Goal: Find specific page/section: Find specific page/section

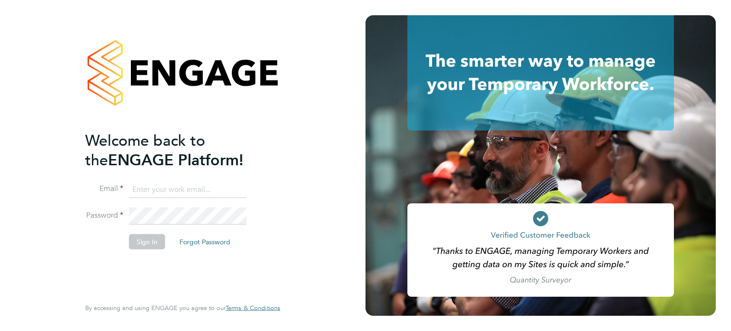
type input "bradley.soan@randstad.co.uk"
click at [138, 238] on button "Sign In" at bounding box center [147, 241] width 36 height 15
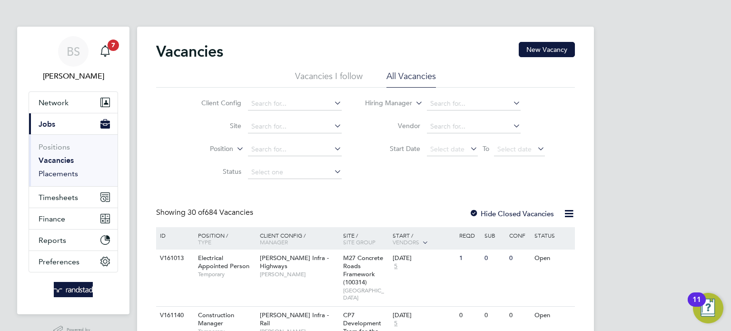
click at [57, 171] on link "Placements" at bounding box center [59, 173] width 40 height 9
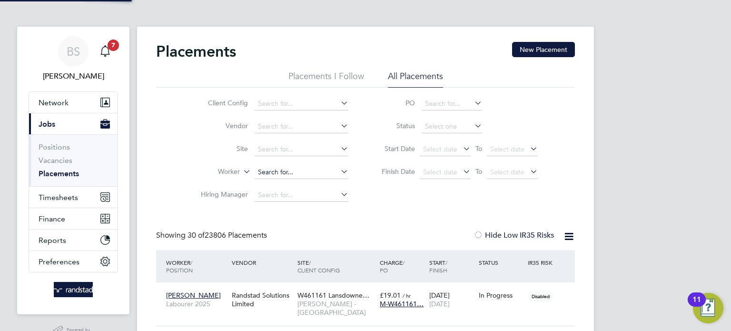
click at [282, 170] on input at bounding box center [302, 172] width 94 height 13
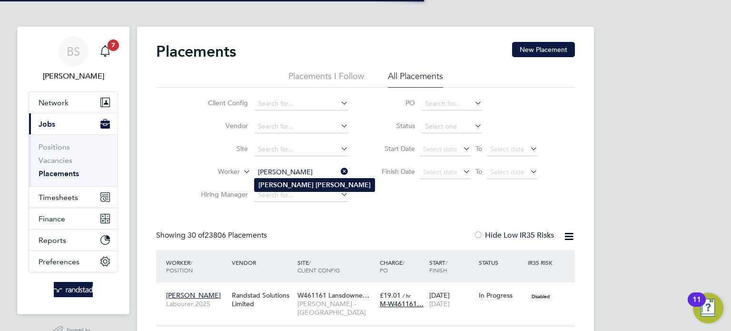
type input "[PERSON_NAME]"
click at [316, 187] on b "[PERSON_NAME]" at bounding box center [343, 185] width 55 height 8
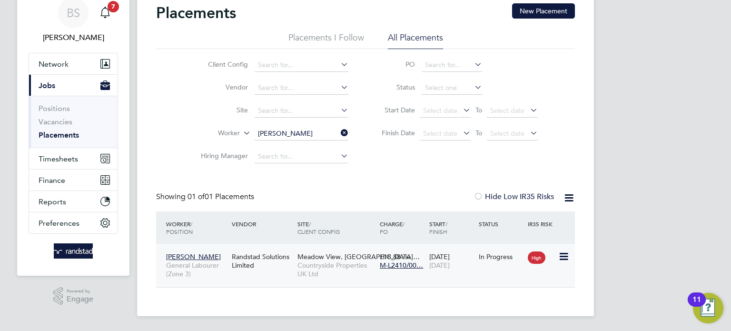
click at [284, 268] on div "Randstad Solutions Limited" at bounding box center [262, 260] width 66 height 27
